Goal: Task Accomplishment & Management: Complete application form

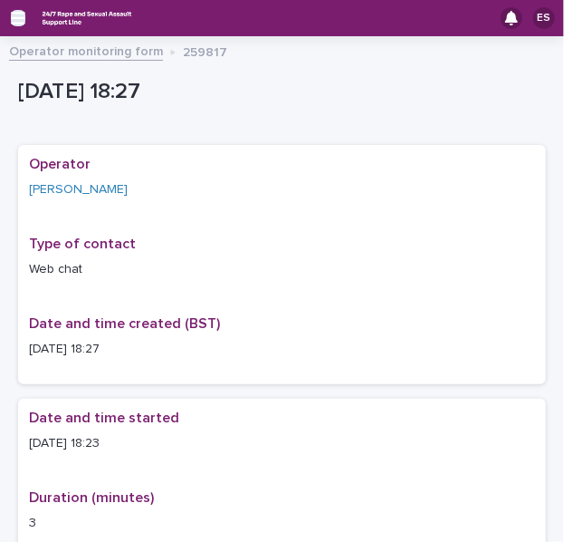
click at [22, 22] on icon "button" at bounding box center [18, 18] width 14 height 16
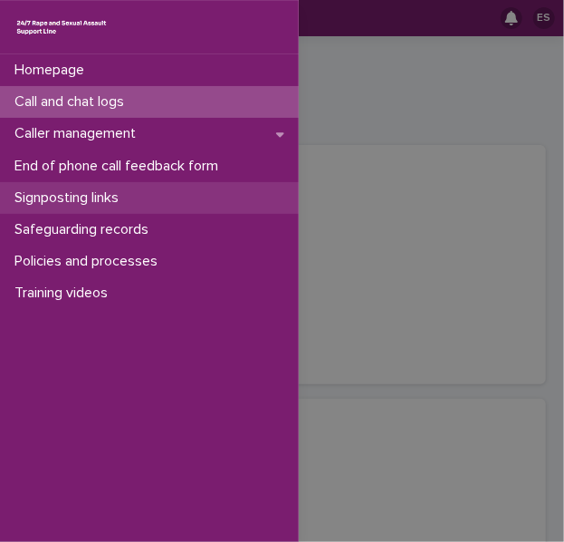
click at [84, 206] on p "Signposting links" at bounding box center [70, 197] width 126 height 17
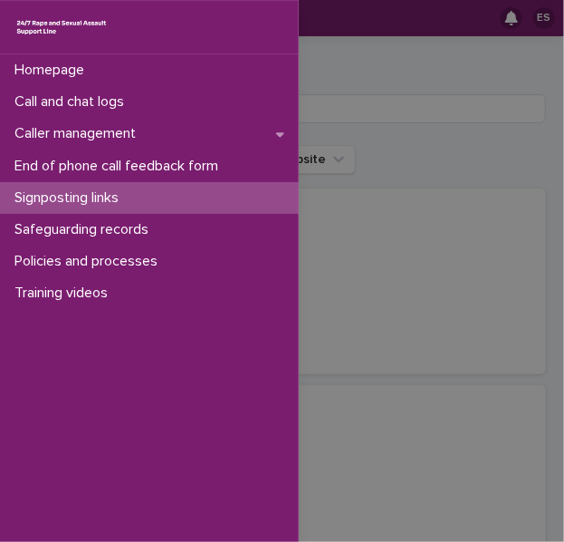
click at [374, 111] on div "Homepage Call and chat logs Caller management End of phone call feedback form S…" at bounding box center [282, 271] width 564 height 542
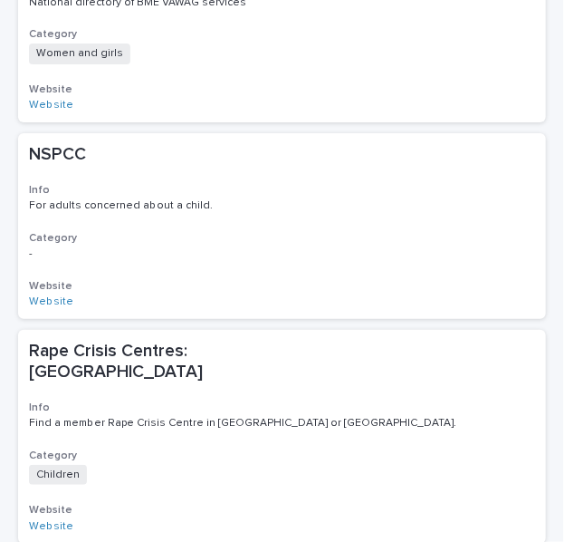
scroll to position [1872, 0]
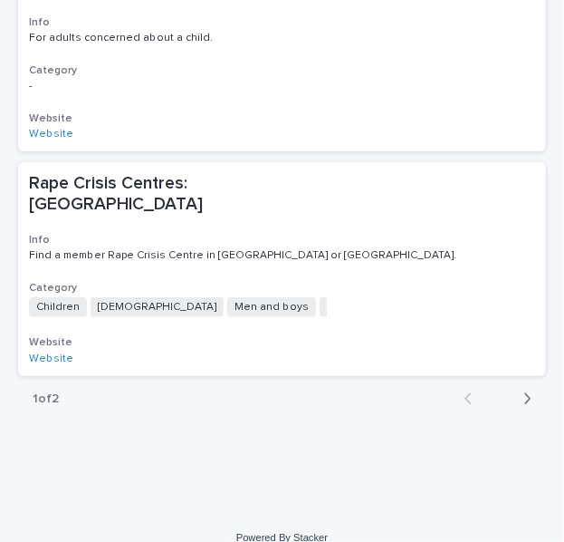
click at [516, 390] on div "button" at bounding box center [523, 398] width 15 height 16
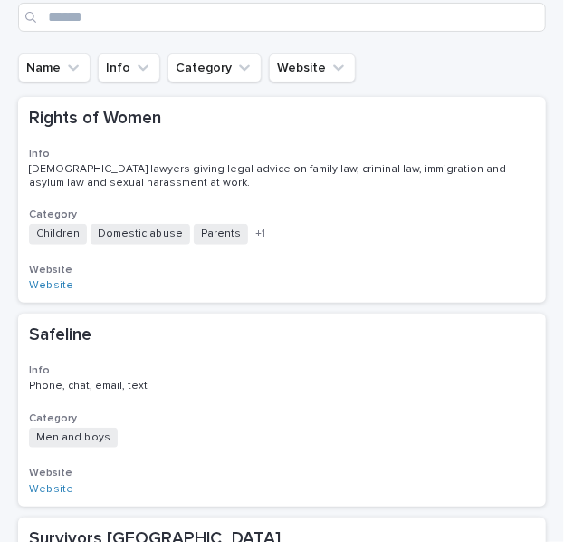
scroll to position [60, 0]
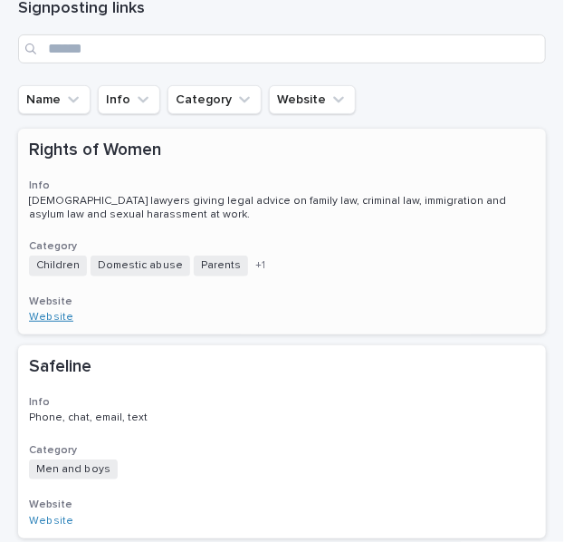
click at [53, 316] on link "Website" at bounding box center [51, 317] width 44 height 11
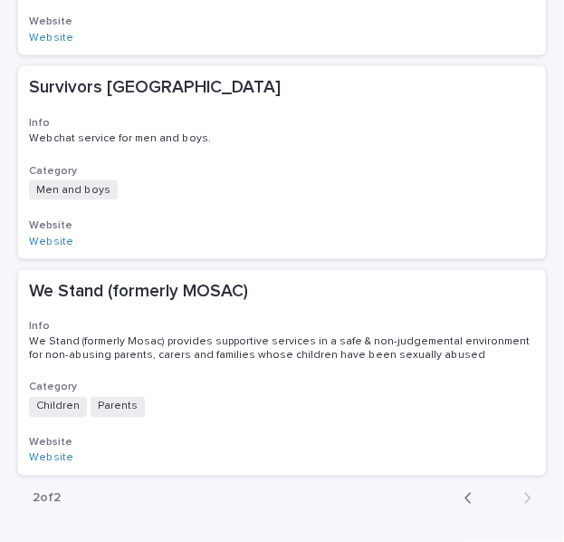
scroll to position [664, 0]
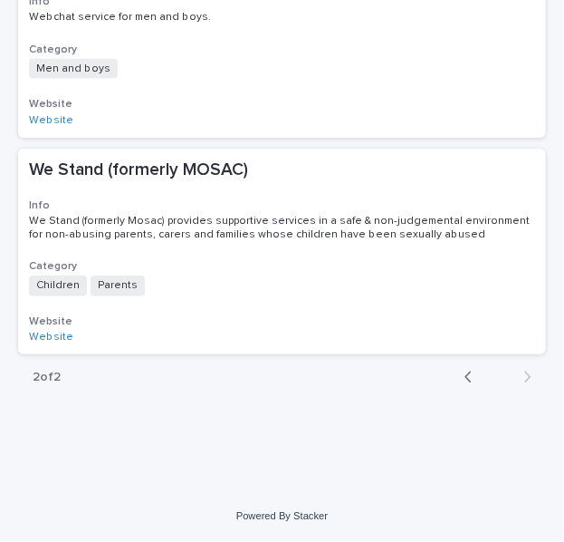
click at [465, 372] on icon "button" at bounding box center [469, 377] width 8 height 16
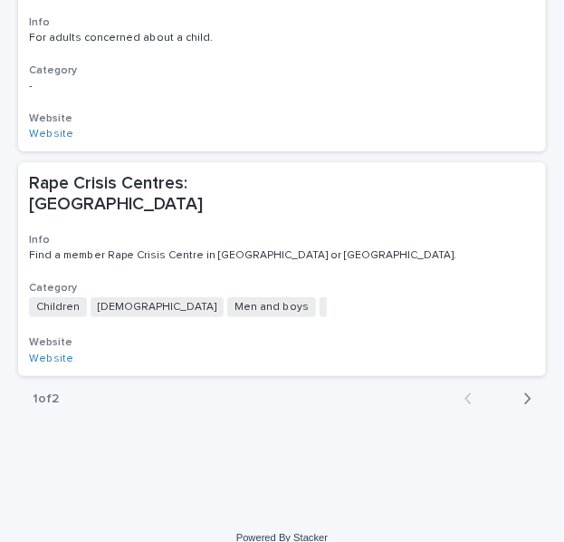
scroll to position [1834, 0]
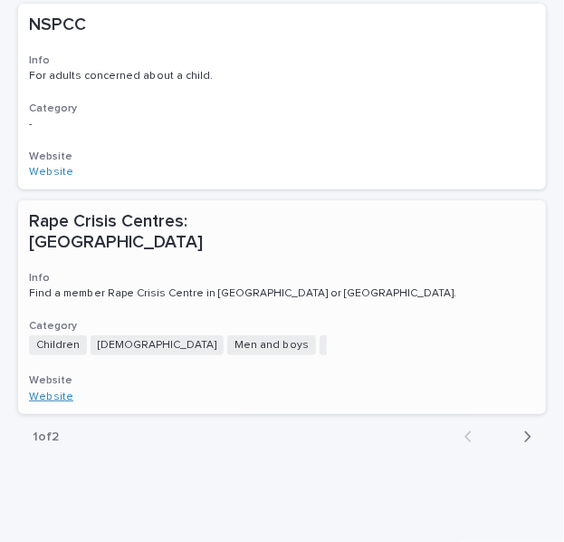
click at [51, 391] on link "Website" at bounding box center [51, 396] width 44 height 11
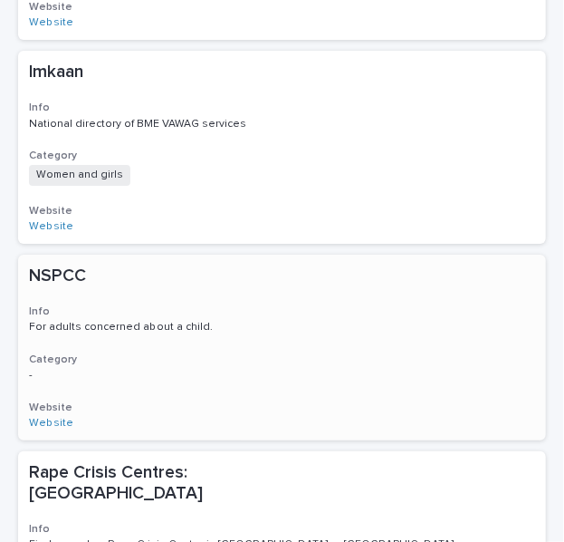
scroll to position [1872, 0]
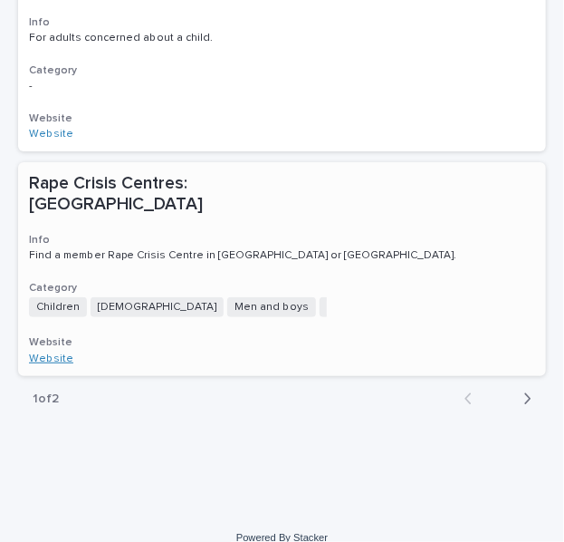
click at [48, 353] on link "Website" at bounding box center [51, 358] width 44 height 11
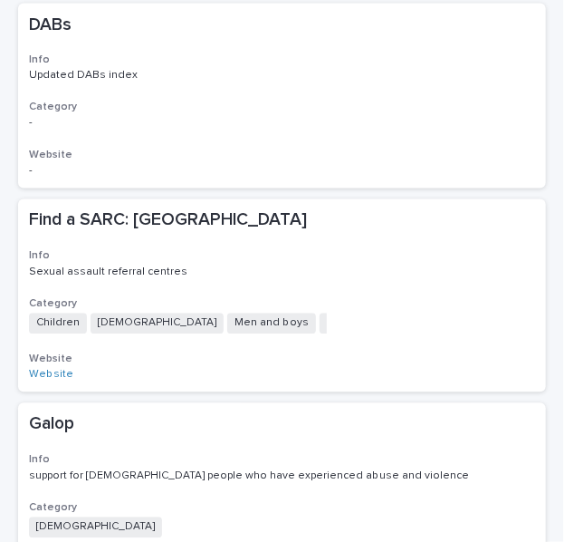
scroll to position [435, 0]
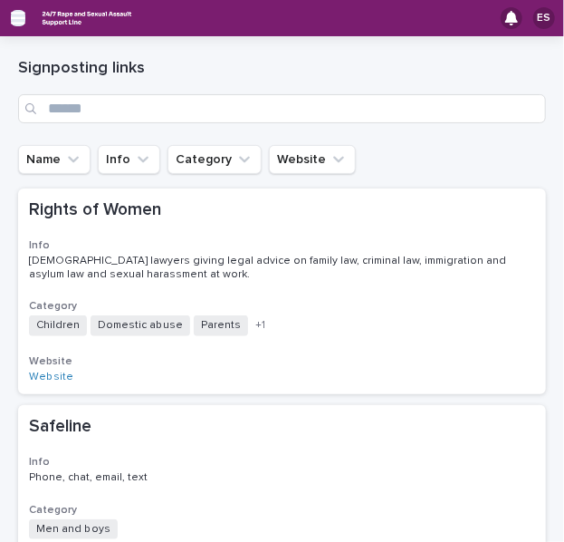
click at [16, 17] on icon "button" at bounding box center [18, 18] width 14 height 13
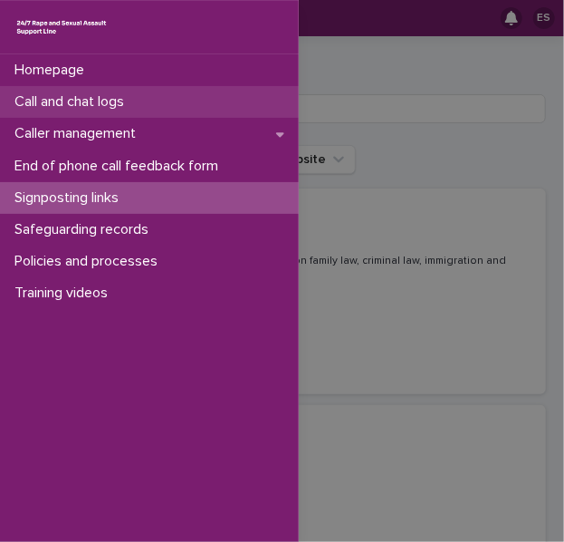
click at [77, 102] on p "Call and chat logs" at bounding box center [72, 101] width 131 height 17
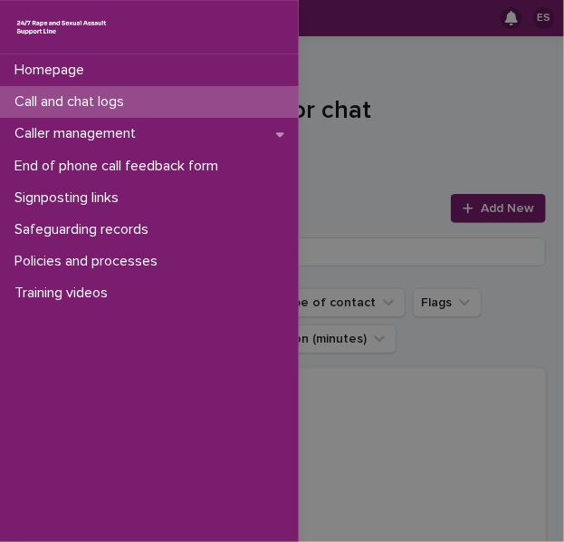
click at [371, 72] on div "Homepage Call and chat logs Caller management End of phone call feedback form S…" at bounding box center [282, 271] width 564 height 542
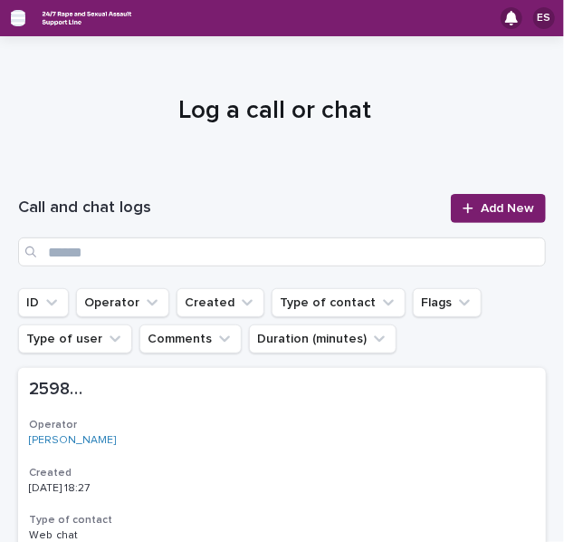
click at [14, 10] on icon "button" at bounding box center [18, 18] width 14 height 16
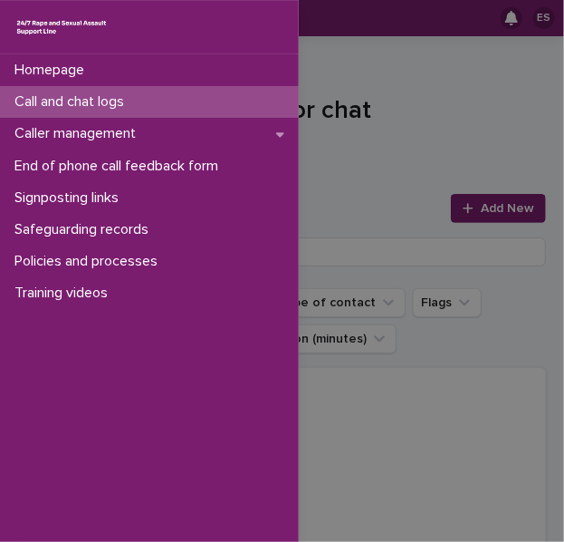
click at [53, 91] on div "Call and chat logs" at bounding box center [149, 102] width 299 height 32
click at [340, 137] on div "Homepage Call and chat logs Caller management End of phone call feedback form S…" at bounding box center [282, 271] width 564 height 542
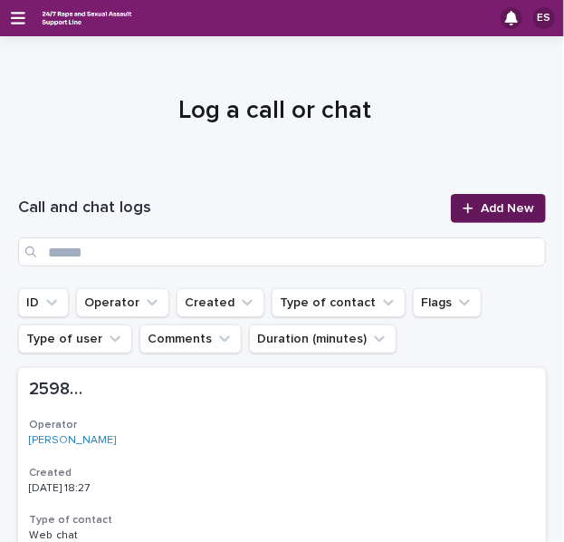
click at [451, 220] on link "Add New" at bounding box center [498, 208] width 95 height 29
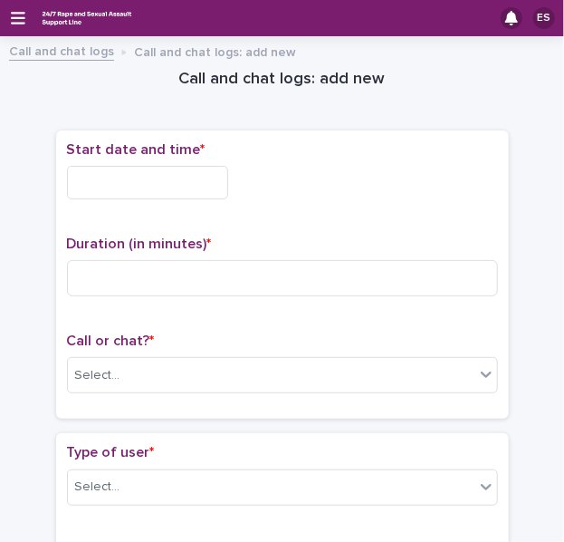
click at [174, 176] on input "text" at bounding box center [147, 183] width 161 height 34
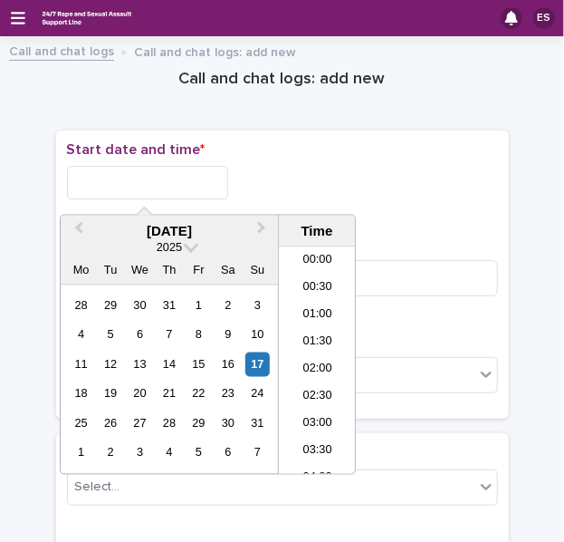
scroll to position [933, 0]
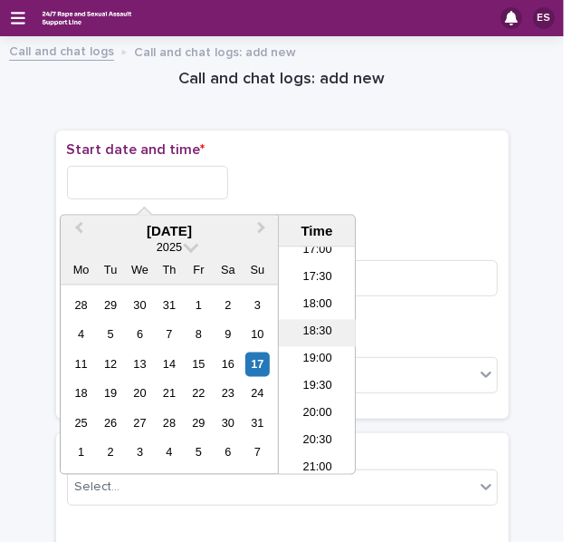
click at [310, 325] on li "18:30" at bounding box center [317, 333] width 77 height 27
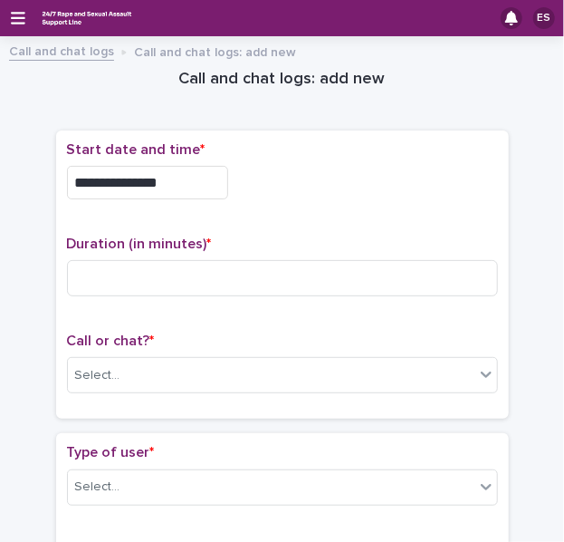
click at [169, 183] on input "**********" at bounding box center [147, 183] width 161 height 34
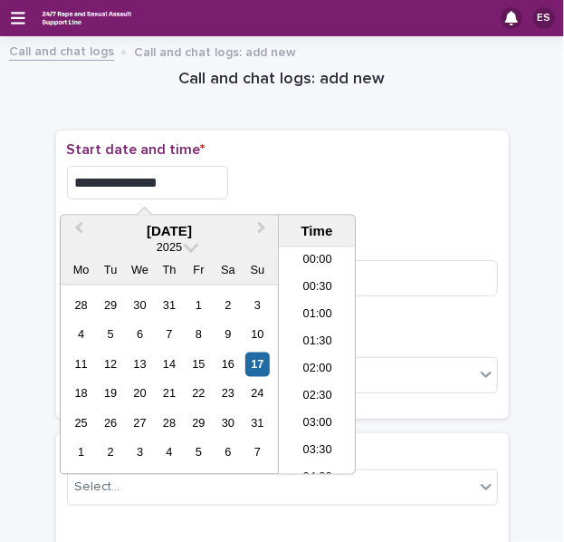
scroll to position [906, 0]
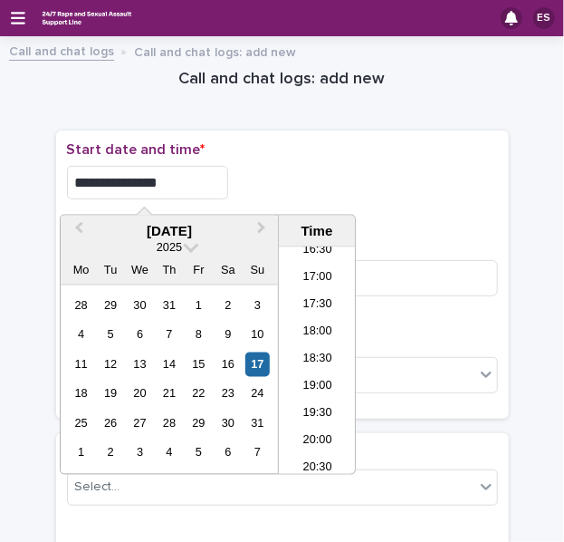
type input "**********"
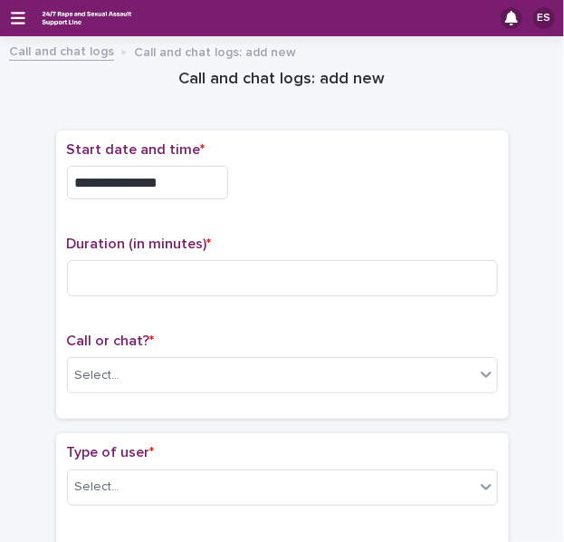
click at [320, 154] on p "Start date and time *" at bounding box center [282, 149] width 431 height 17
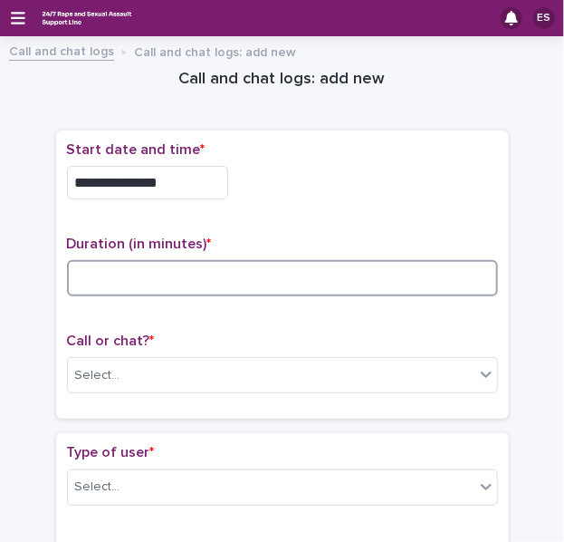
click at [133, 275] on input at bounding box center [282, 278] width 431 height 36
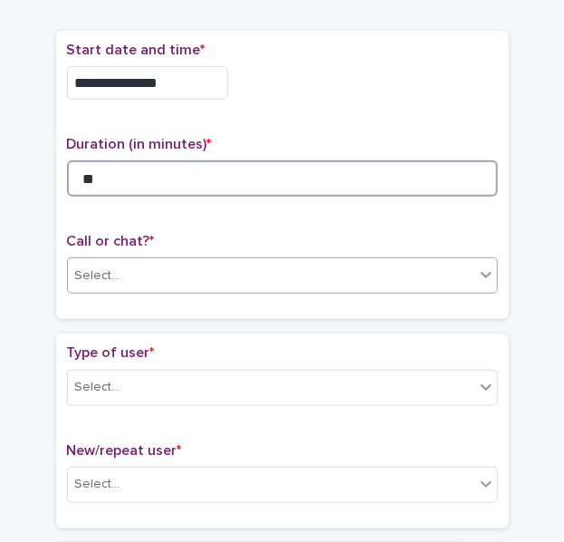
type input "**"
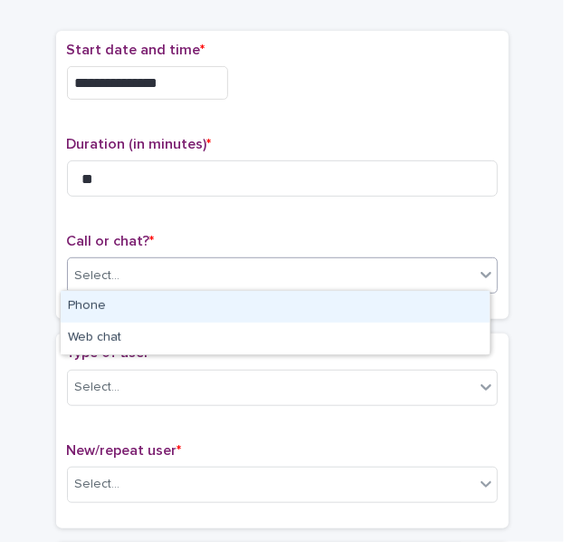
click at [120, 274] on div "Select..." at bounding box center [271, 276] width 407 height 30
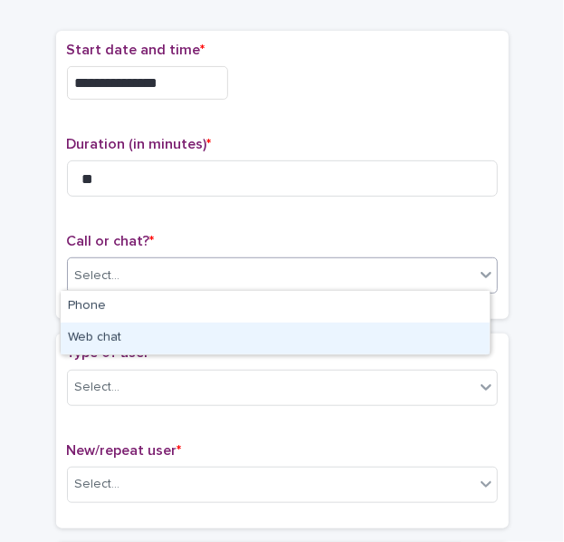
click at [117, 327] on div "Web chat" at bounding box center [275, 339] width 429 height 32
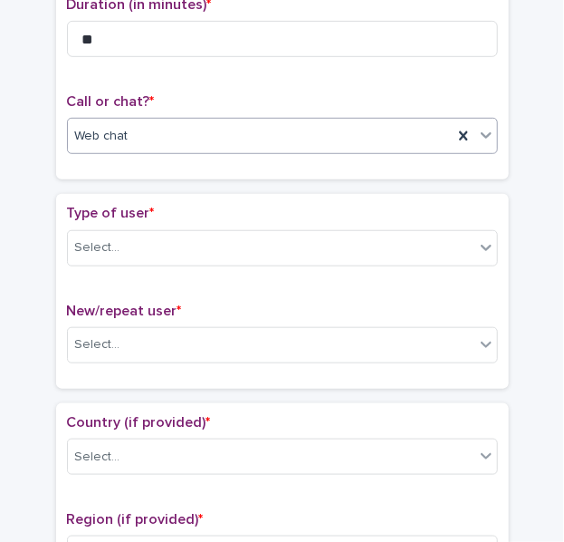
scroll to position [241, 0]
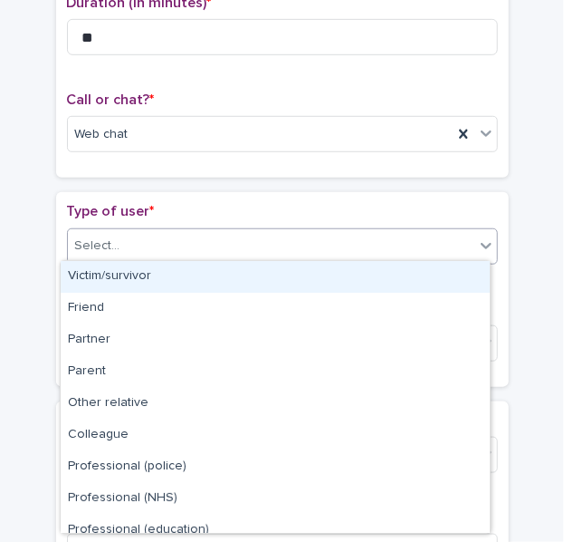
click at [103, 253] on div "Select..." at bounding box center [271, 246] width 407 height 30
click at [130, 273] on div "Victim/survivor" at bounding box center [275, 277] width 429 height 32
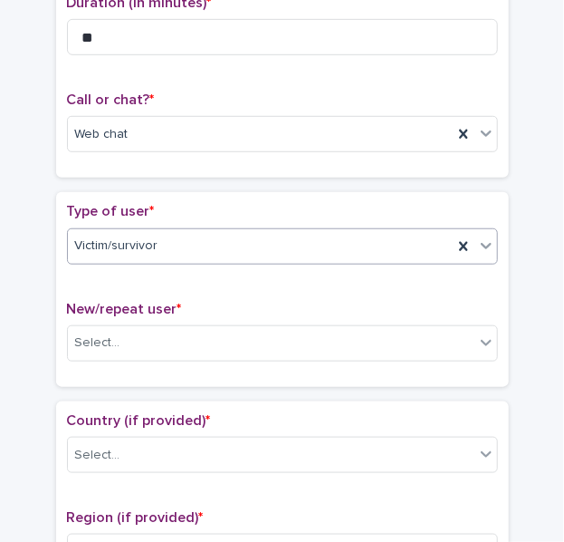
scroll to position [378, 0]
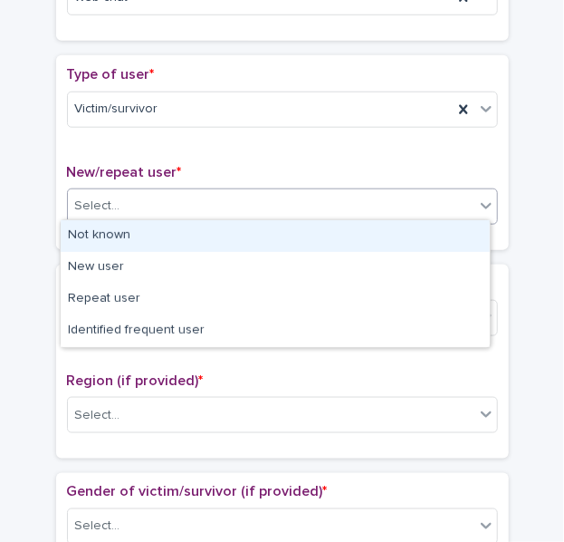
click at [101, 216] on div "Select..." at bounding box center [271, 206] width 407 height 30
click at [127, 238] on div "Not known" at bounding box center [275, 236] width 429 height 32
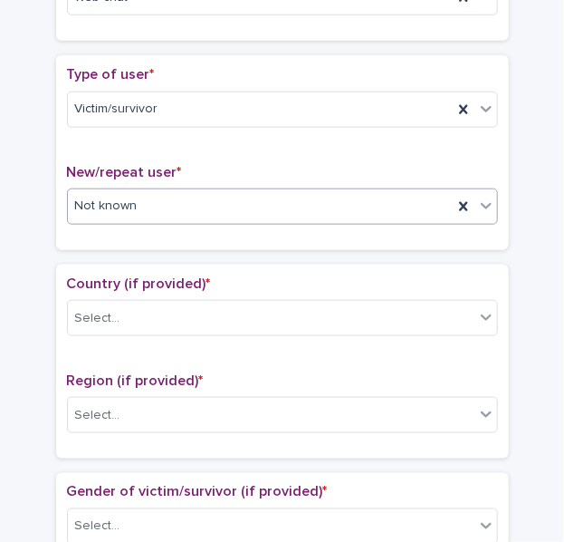
scroll to position [545, 0]
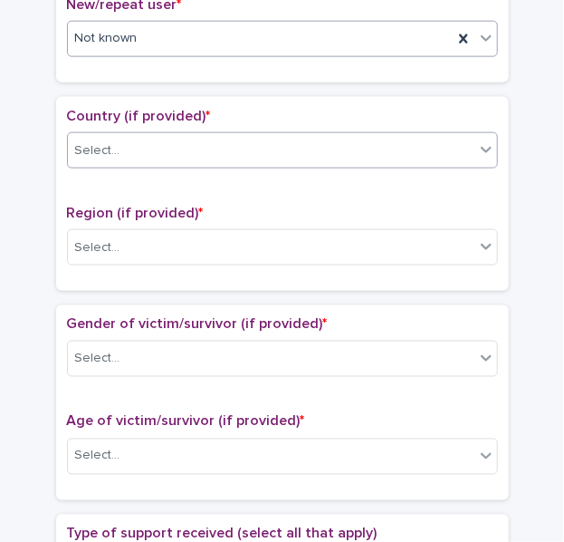
click at [85, 146] on div "Select..." at bounding box center [97, 150] width 45 height 19
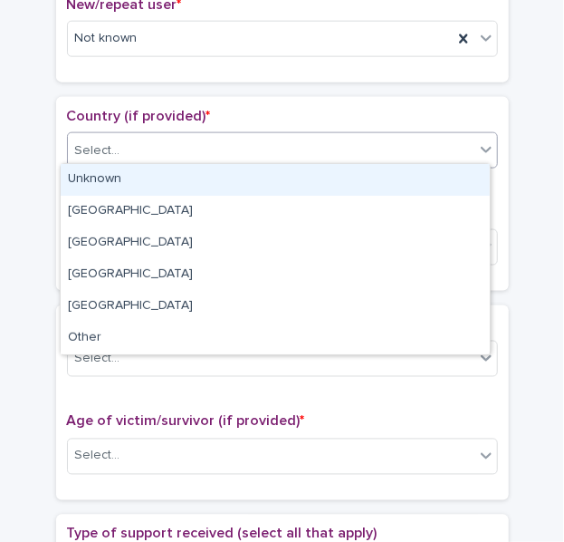
click at [107, 164] on div "Unknown" at bounding box center [275, 180] width 429 height 32
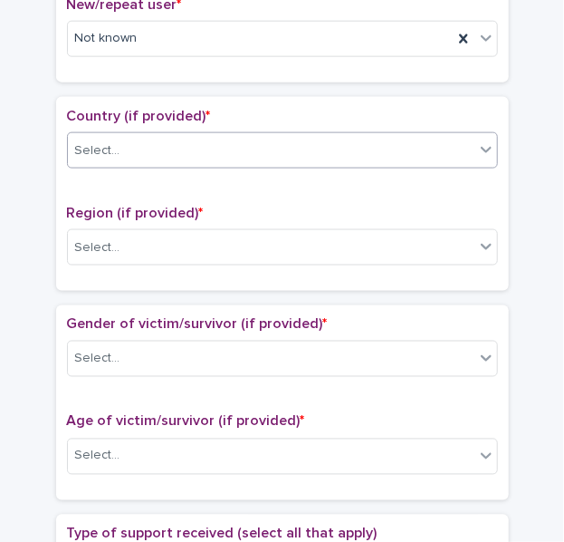
scroll to position [635, 0]
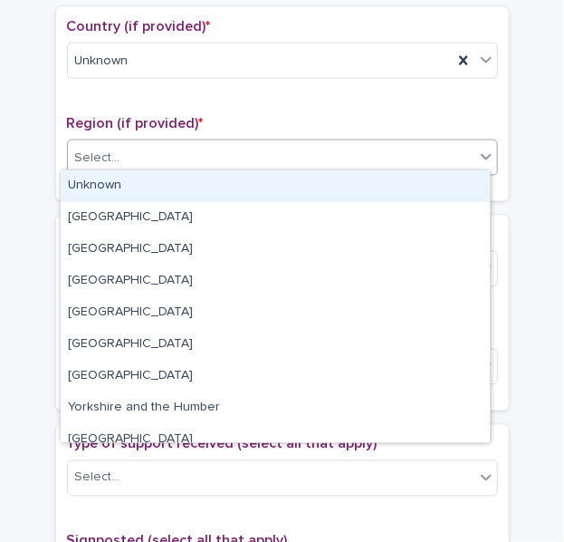
click at [102, 162] on div "Select..." at bounding box center [271, 158] width 407 height 30
click at [118, 181] on div "Unknown" at bounding box center [275, 186] width 429 height 32
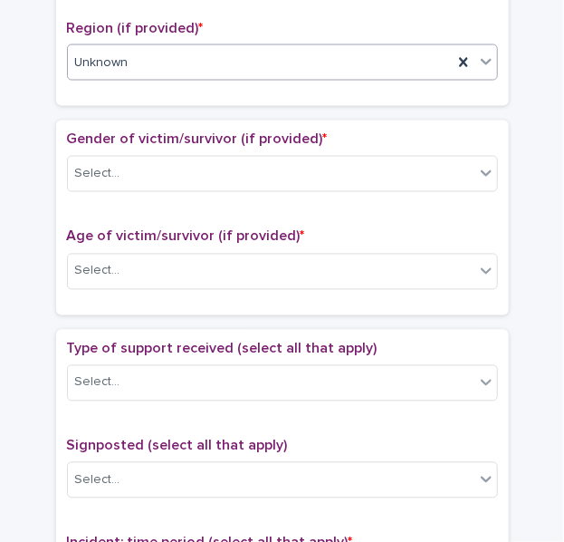
scroll to position [772, 0]
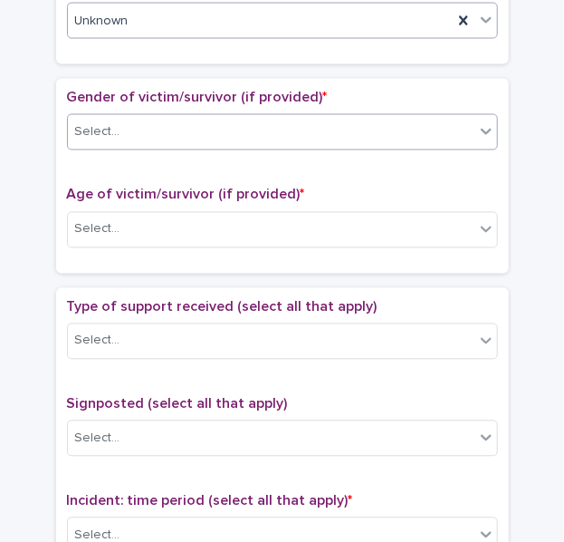
click at [133, 130] on div "Select..." at bounding box center [271, 133] width 407 height 30
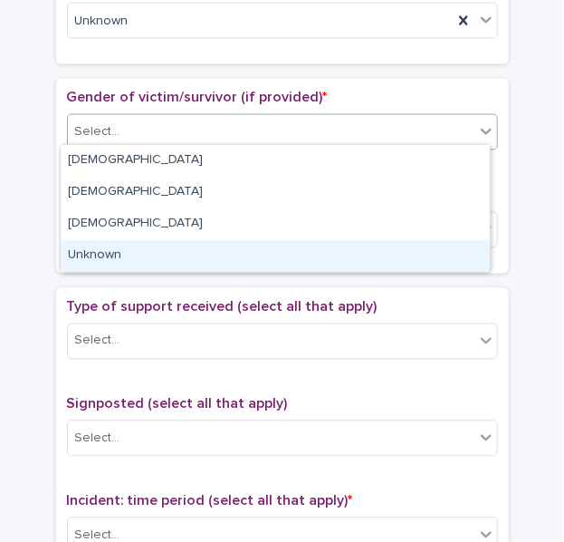
click at [106, 254] on div "Unknown" at bounding box center [275, 256] width 429 height 32
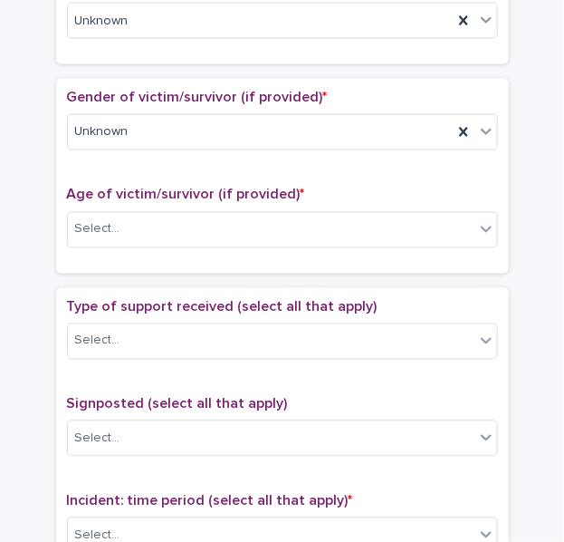
click at [147, 203] on div "Age of victim/survivor (if provided) * Select..." at bounding box center [282, 224] width 431 height 75
click at [131, 215] on div "Select..." at bounding box center [271, 230] width 407 height 30
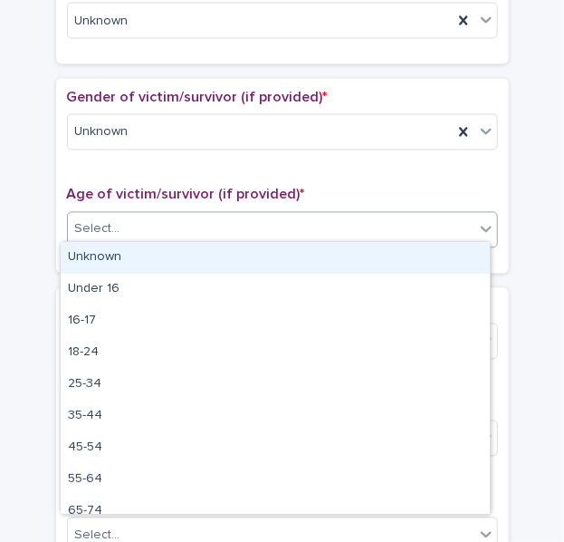
click at [130, 242] on div "Unknown" at bounding box center [275, 258] width 429 height 32
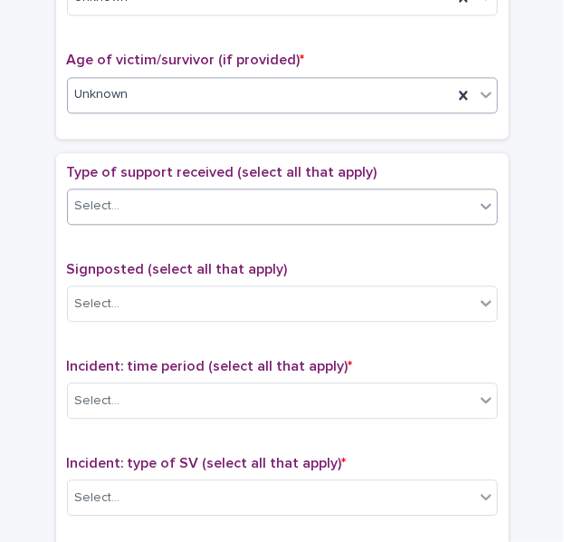
scroll to position [909, 0]
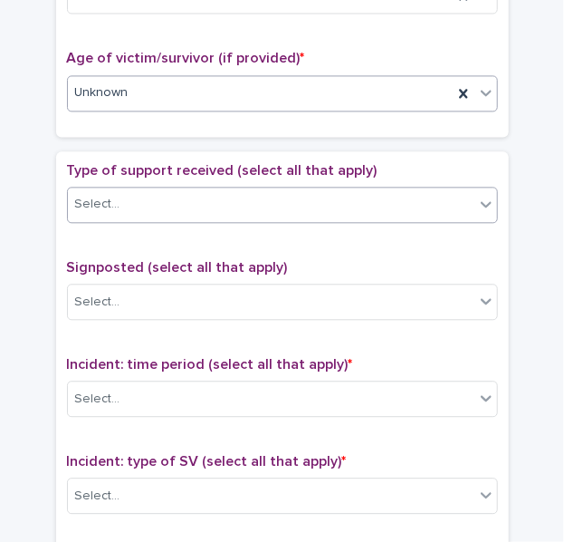
click at [118, 205] on div "Select..." at bounding box center [271, 204] width 407 height 30
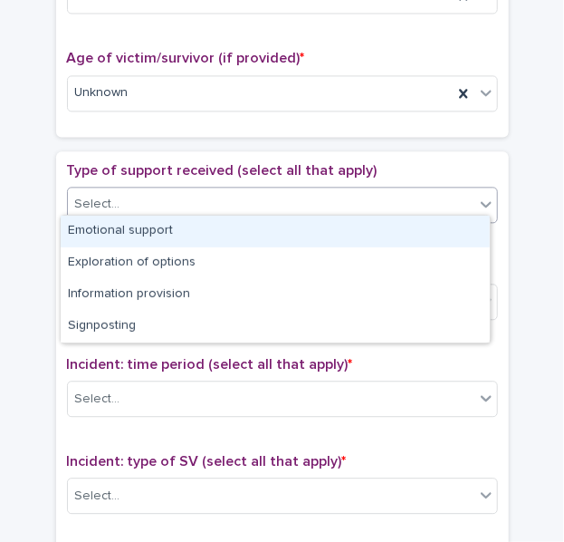
click at [132, 222] on div "Emotional support" at bounding box center [275, 232] width 429 height 32
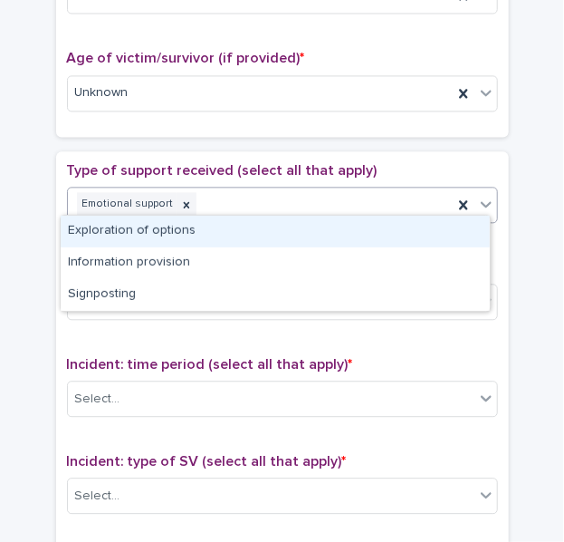
click at [266, 204] on div "Emotional support" at bounding box center [260, 204] width 385 height 32
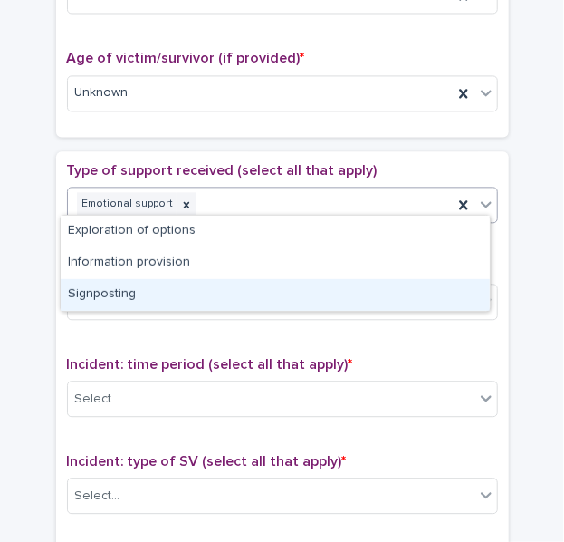
click at [95, 284] on div "Signposting" at bounding box center [275, 295] width 429 height 32
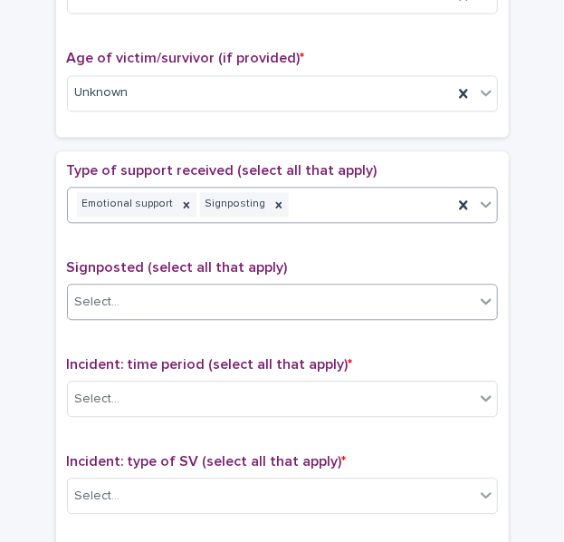
click at [96, 293] on div "Select..." at bounding box center [97, 302] width 45 height 19
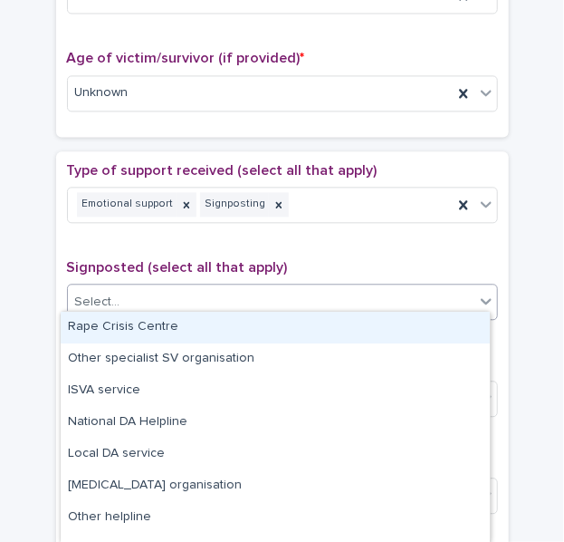
click at [130, 338] on div "Rape Crisis Centre" at bounding box center [275, 328] width 429 height 32
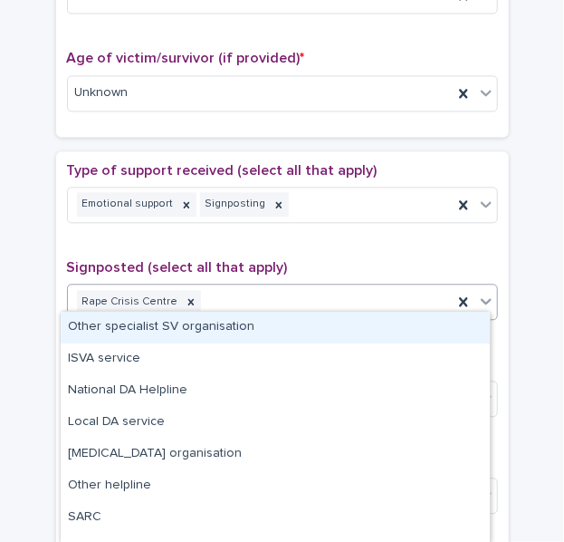
click at [246, 290] on div "Rape Crisis Centre" at bounding box center [260, 302] width 385 height 32
click at [159, 324] on div "Other specialist SV organisation" at bounding box center [275, 328] width 429 height 32
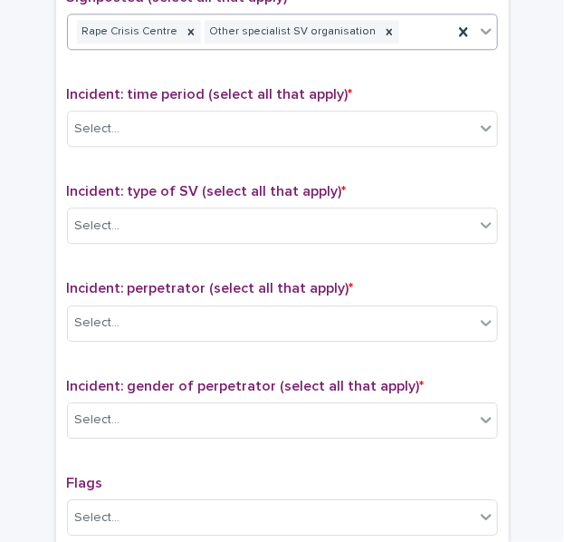
scroll to position [1180, 0]
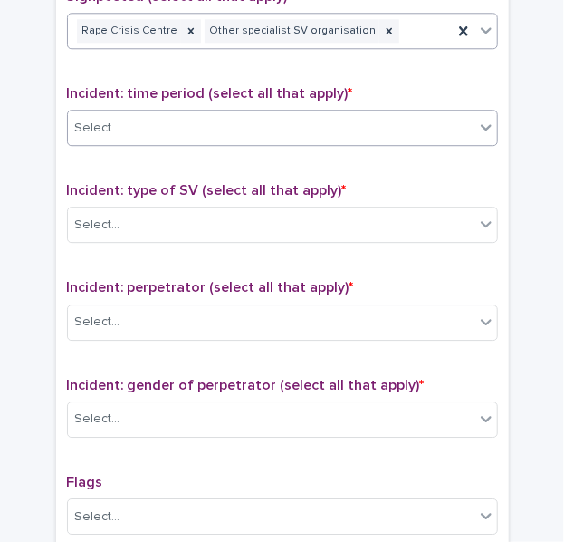
click at [119, 121] on div "Select..." at bounding box center [271, 128] width 407 height 30
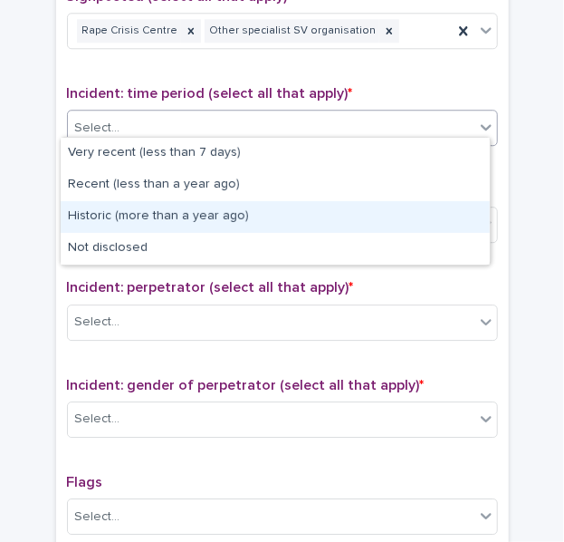
click at [127, 213] on div "Historic (more than a year ago)" at bounding box center [275, 217] width 429 height 32
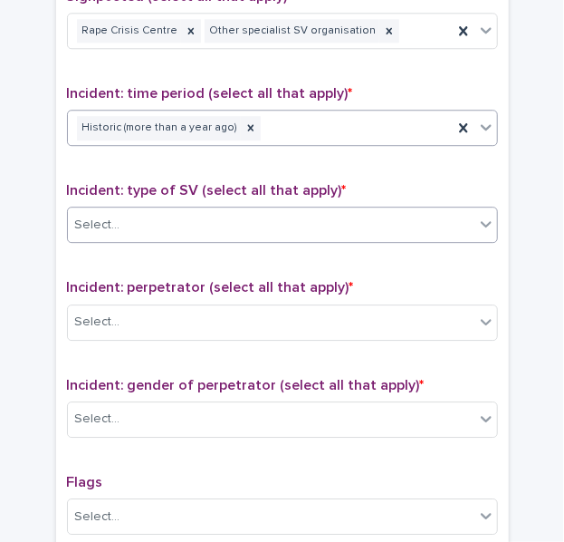
click at [123, 217] on div "Select..." at bounding box center [271, 225] width 407 height 30
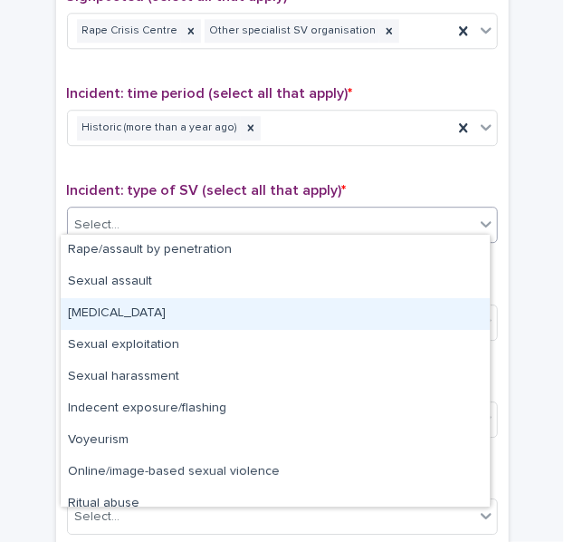
click at [125, 309] on div "[MEDICAL_DATA]" at bounding box center [275, 314] width 429 height 32
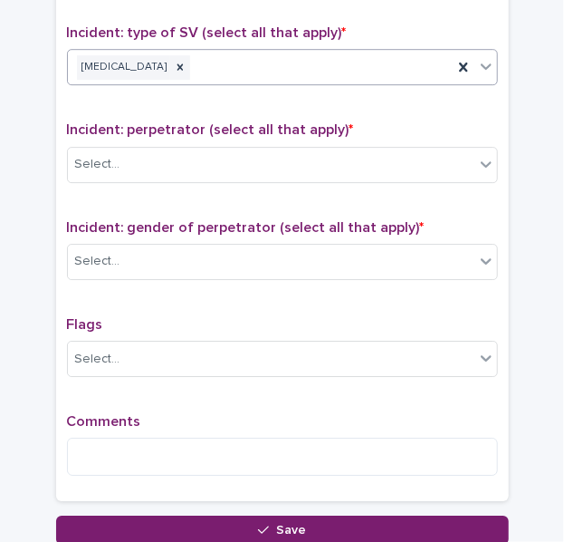
scroll to position [1341, 0]
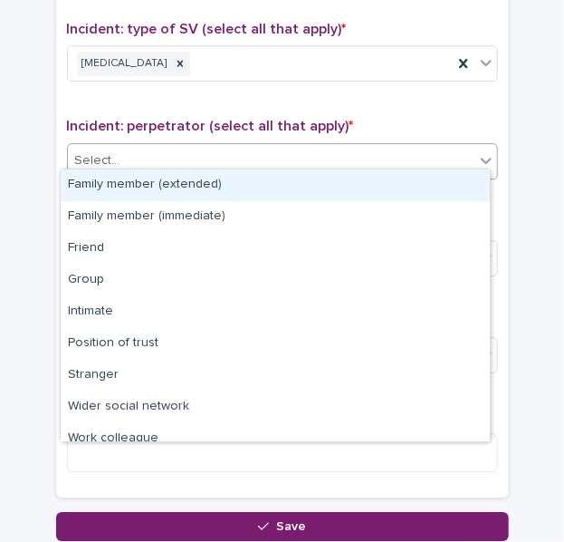
click at [137, 146] on div "Select..." at bounding box center [271, 161] width 407 height 30
click at [156, 189] on div "Family member (extended)" at bounding box center [275, 185] width 429 height 32
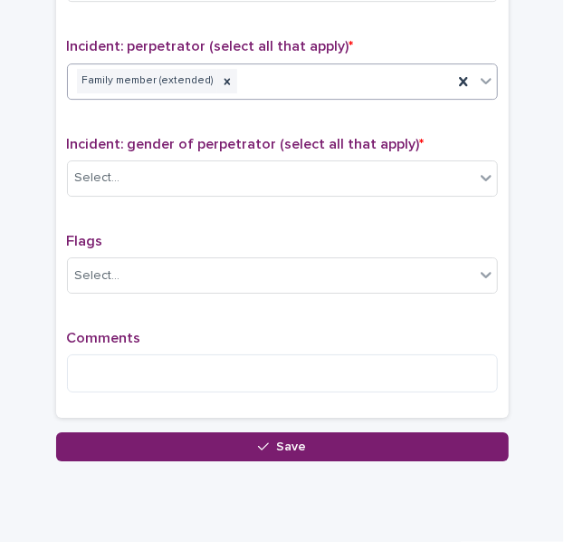
scroll to position [1421, 0]
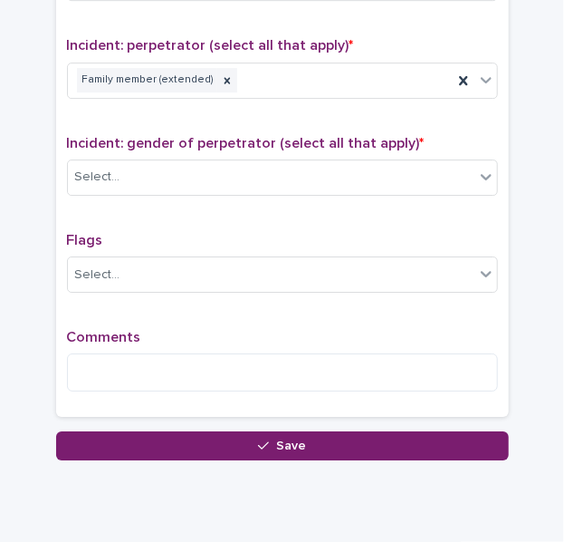
click at [111, 148] on div "Incident: gender of perpetrator (select all that apply) * Select..." at bounding box center [282, 172] width 431 height 75
click at [107, 178] on div "Select..." at bounding box center [271, 177] width 407 height 30
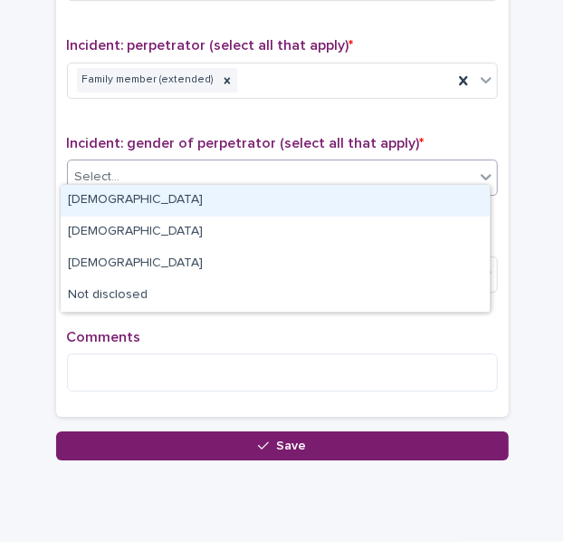
click at [127, 196] on div "[DEMOGRAPHIC_DATA]" at bounding box center [275, 201] width 429 height 32
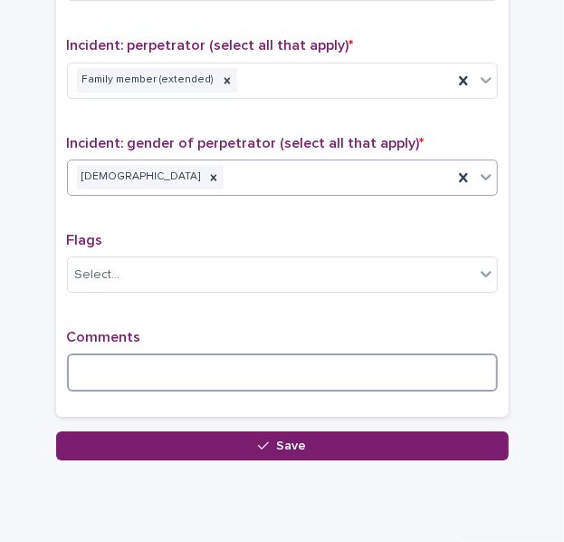
click at [94, 366] on textarea at bounding box center [282, 372] width 431 height 38
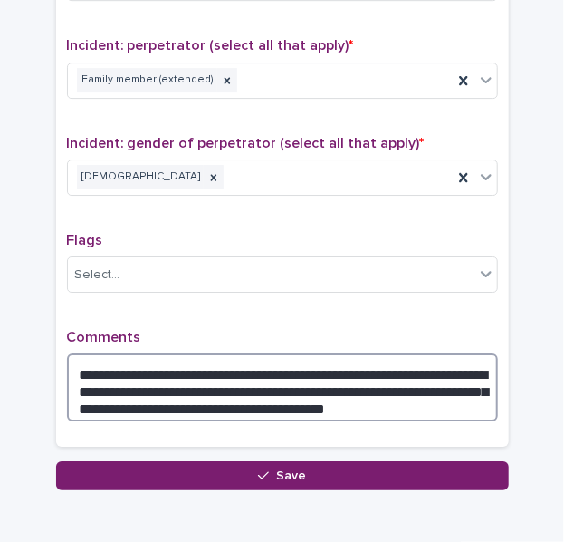
click at [100, 390] on textarea "**********" at bounding box center [282, 387] width 431 height 68
click at [414, 390] on textarea "**********" at bounding box center [282, 387] width 431 height 68
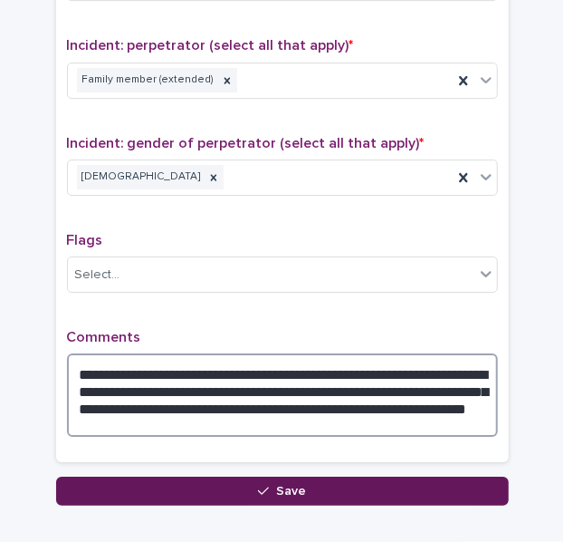
type textarea "**********"
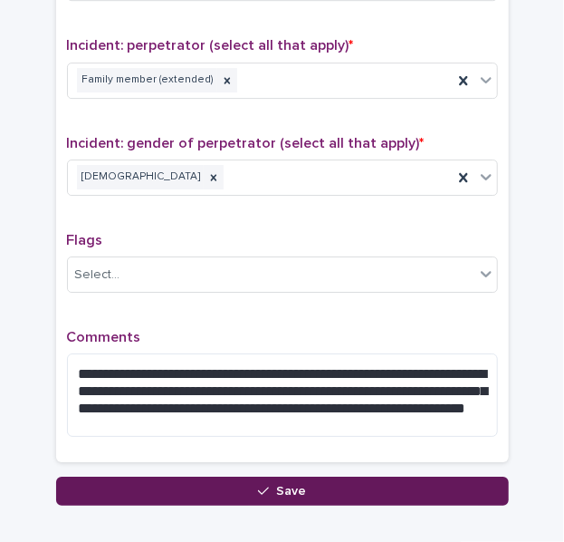
click at [236, 477] on button "Save" at bounding box center [282, 491] width 453 height 29
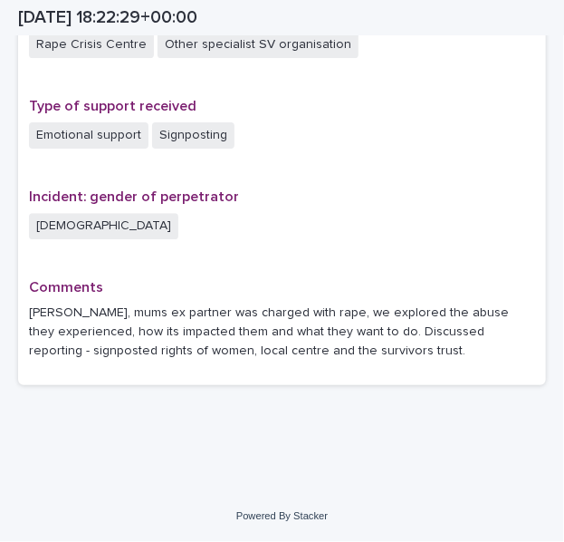
scroll to position [1227, 0]
